Goal: Obtain resource: Obtain resource

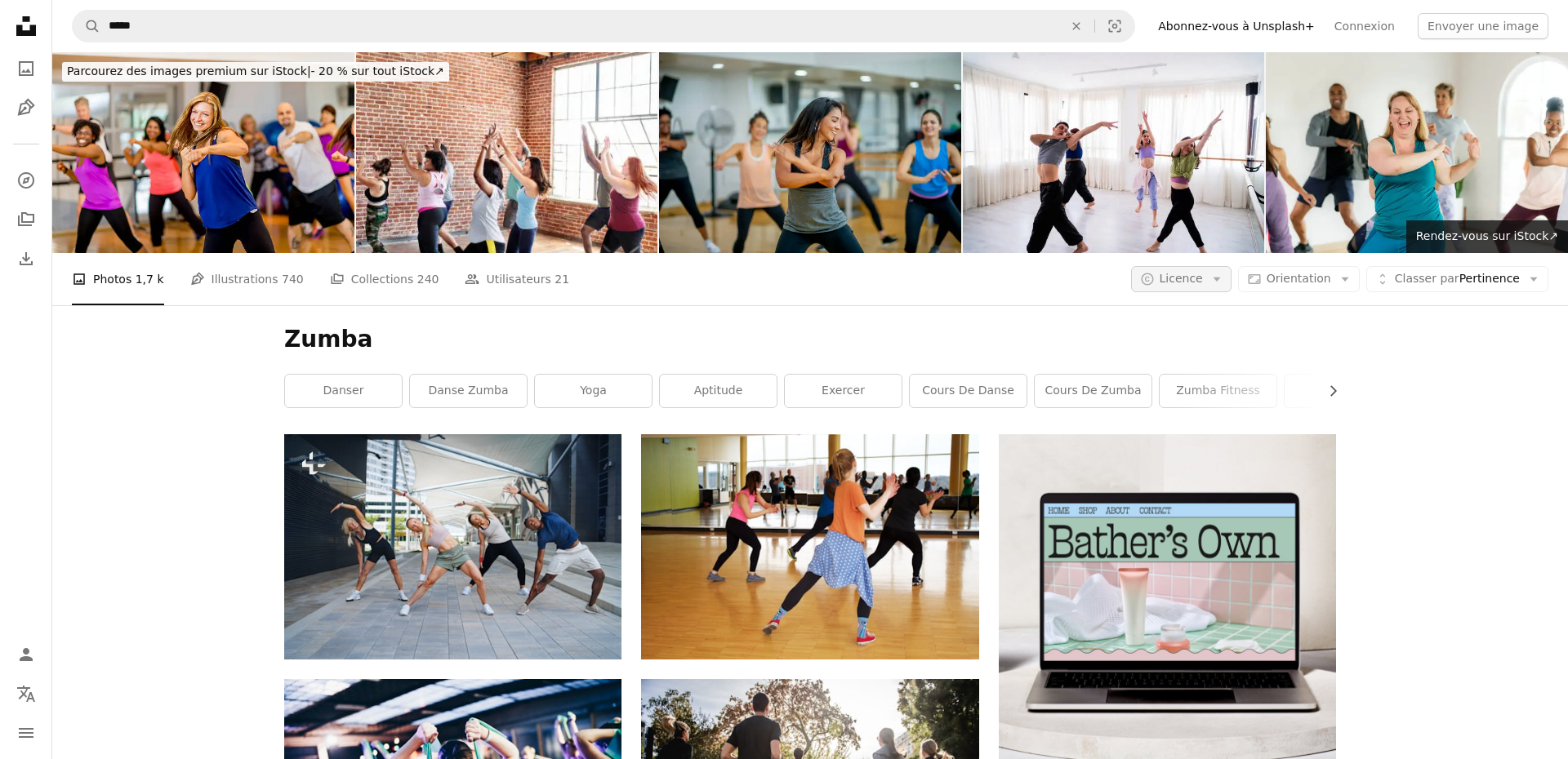
click at [1203, 277] on span "Licence" at bounding box center [1181, 278] width 43 height 13
click at [1198, 407] on span "Gratuite" at bounding box center [1224, 410] width 100 height 16
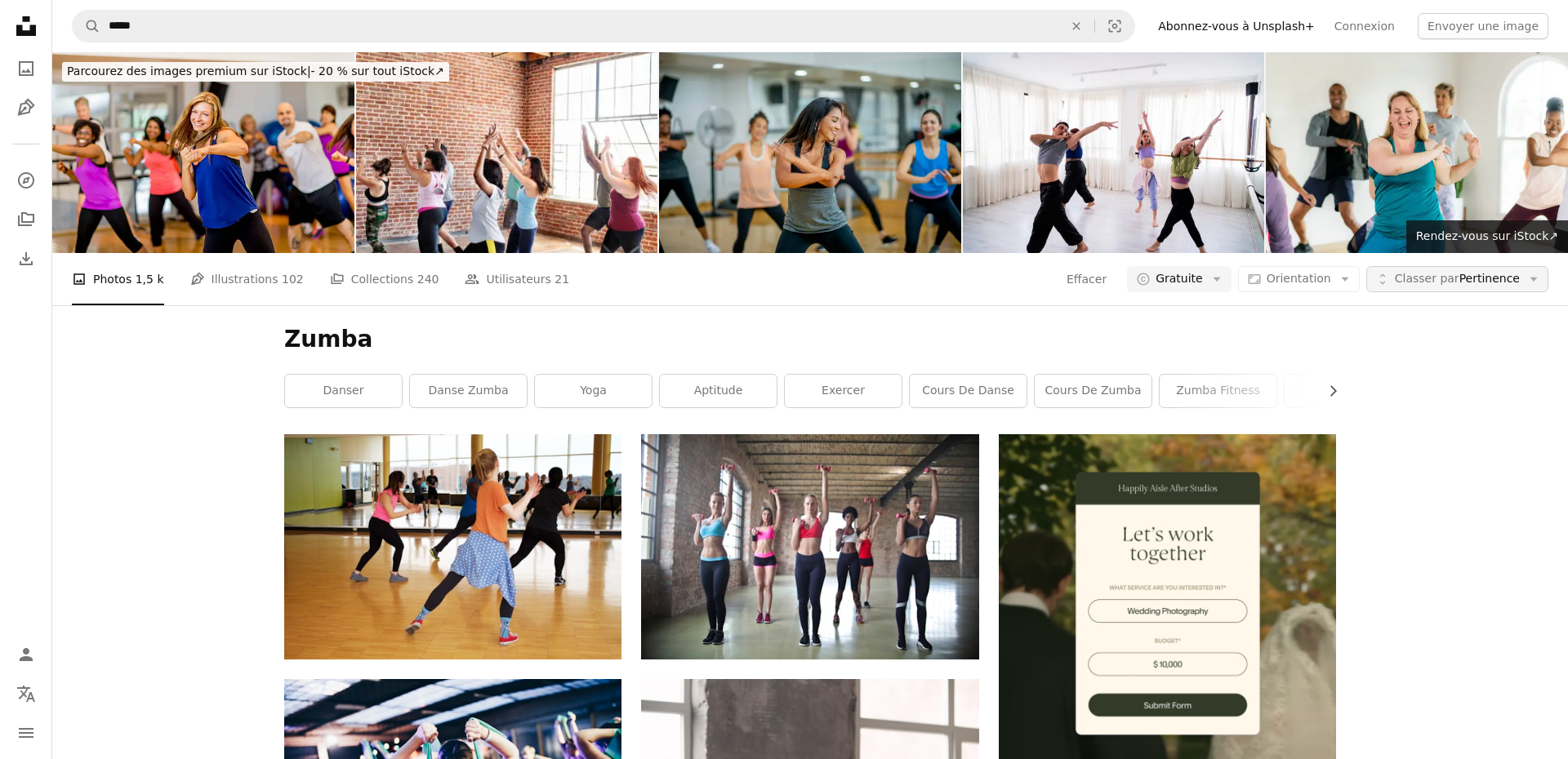
click at [1426, 281] on span "Classer par" at bounding box center [1426, 278] width 65 height 13
click at [1344, 279] on icon "Arrow down" at bounding box center [1345, 279] width 15 height 15
click at [1295, 411] on span "Portraits" at bounding box center [1329, 410] width 100 height 16
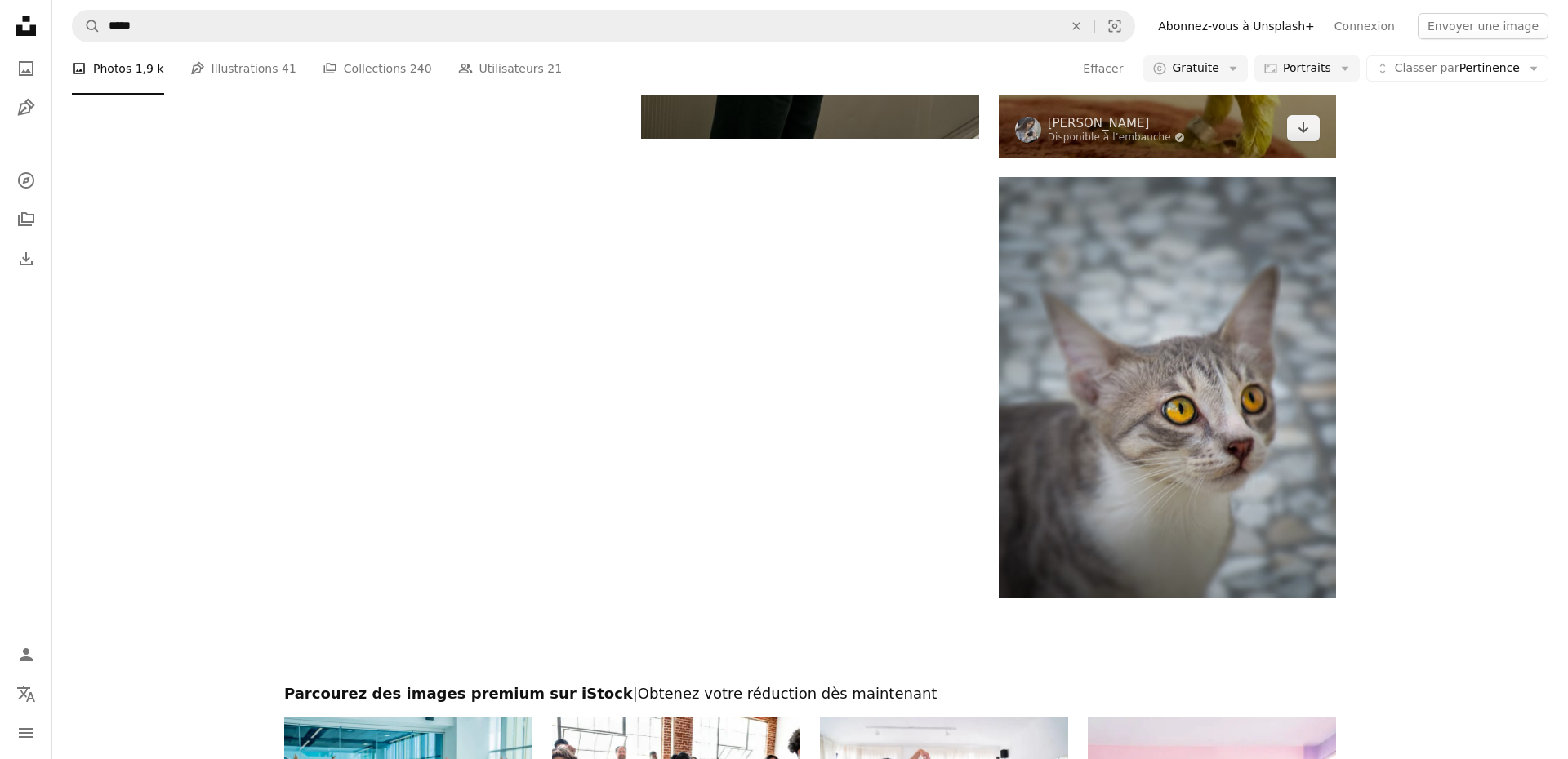
scroll to position [3824, 0]
